Goal: Navigation & Orientation: Find specific page/section

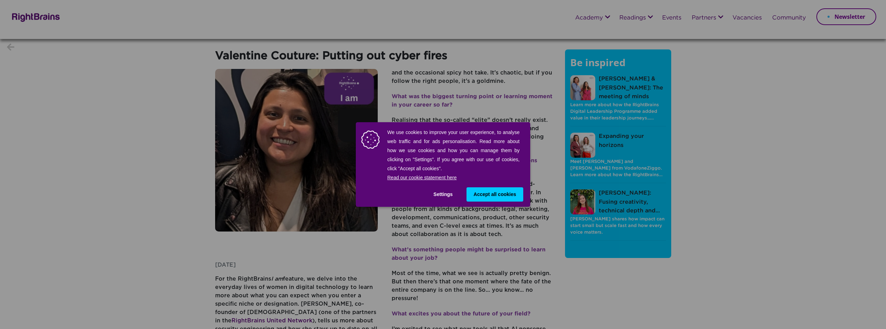
click at [492, 196] on span "Accept all cookies" at bounding box center [495, 194] width 42 height 7
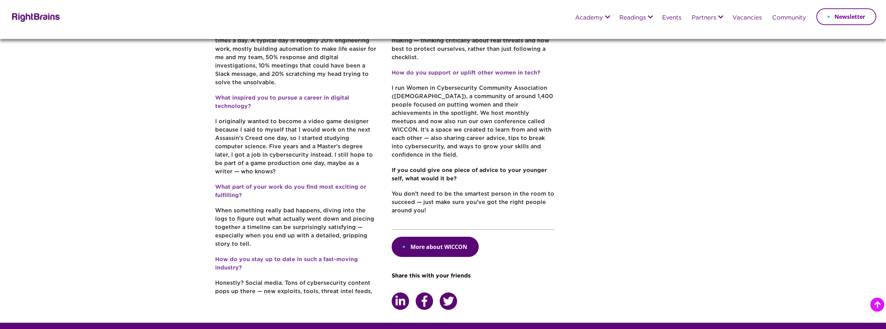
scroll to position [348, 0]
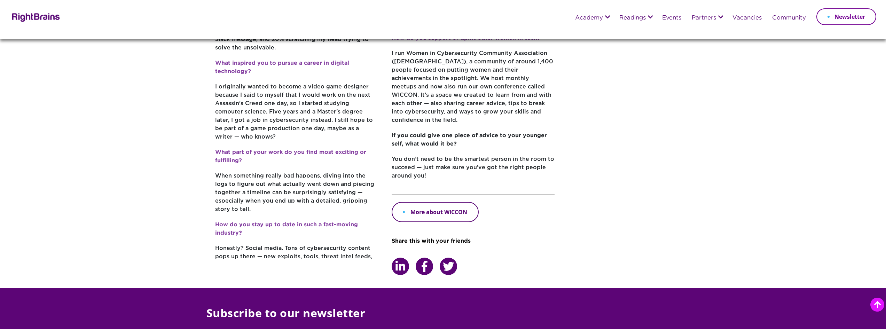
click at [432, 202] on link "More about WICCON" at bounding box center [435, 212] width 87 height 20
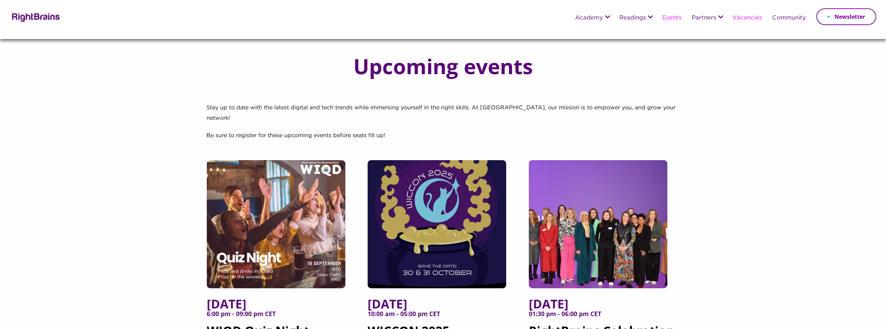
click at [748, 18] on link "Vacancies" at bounding box center [747, 18] width 29 height 6
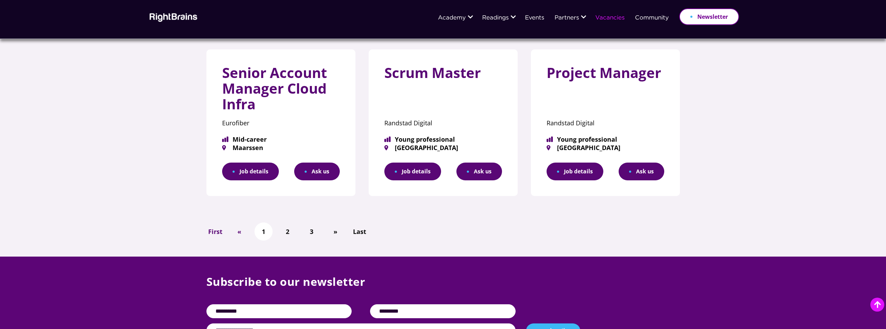
scroll to position [418, 0]
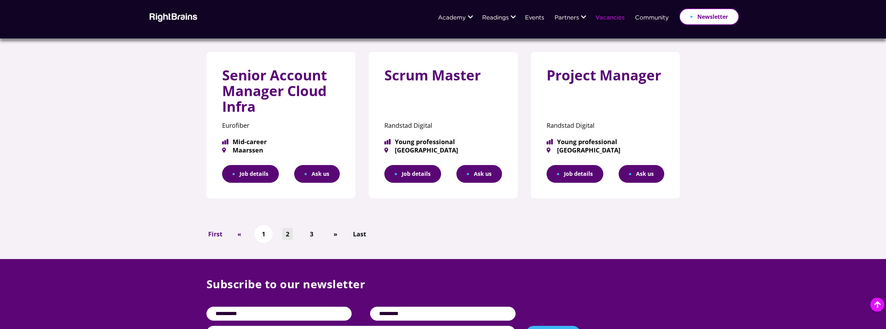
click at [287, 237] on link "2" at bounding box center [287, 234] width 10 height 12
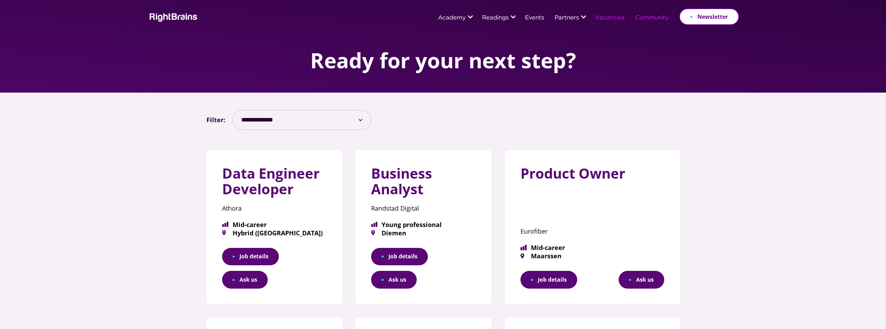
click at [652, 20] on link "Community" at bounding box center [652, 18] width 34 height 6
